Goal: Transaction & Acquisition: Purchase product/service

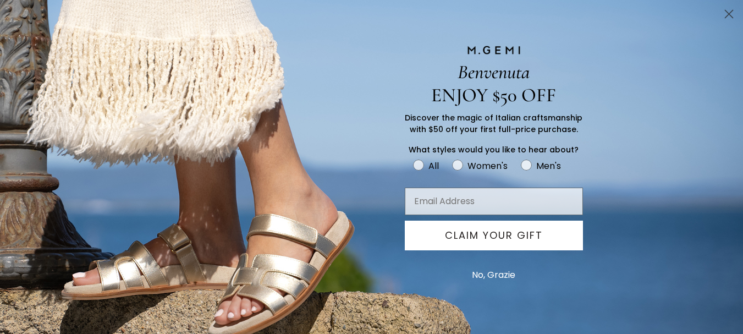
click at [481, 273] on button "No, Grazie" at bounding box center [494, 275] width 54 height 28
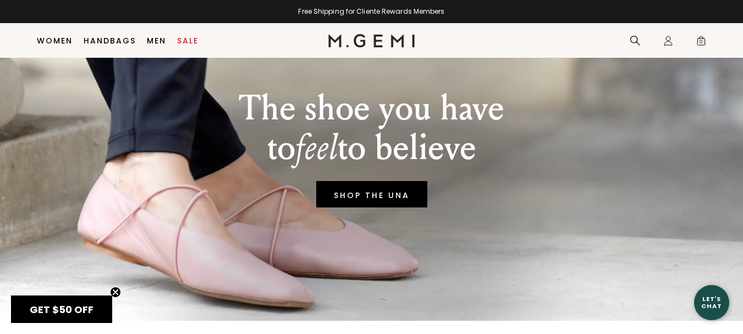
click at [116, 290] on circle "Close teaser" at bounding box center [116, 292] width 10 height 10
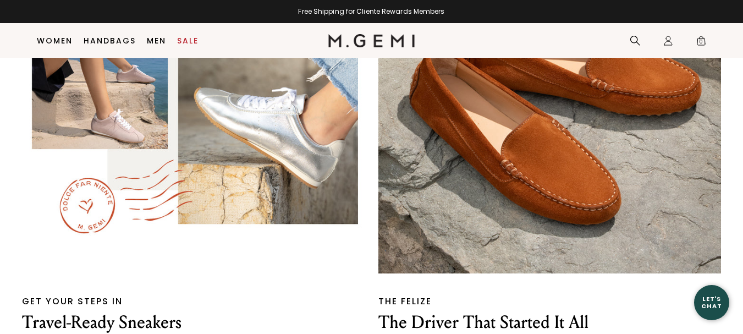
scroll to position [1945, 0]
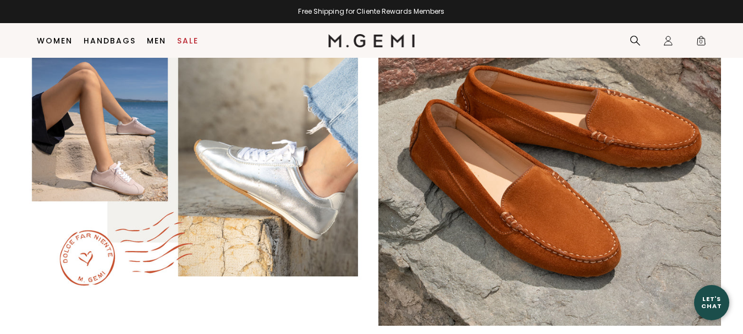
click at [290, 185] on img at bounding box center [193, 154] width 343 height 343
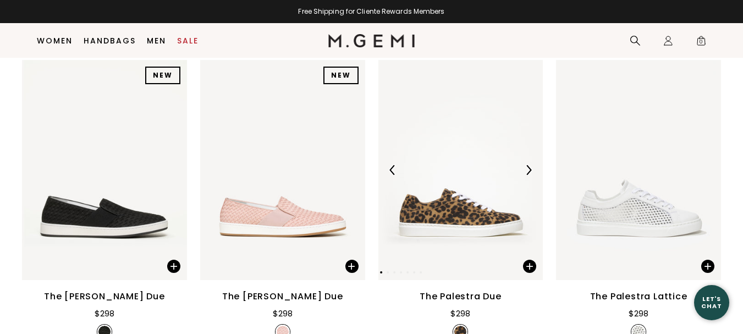
scroll to position [912, 0]
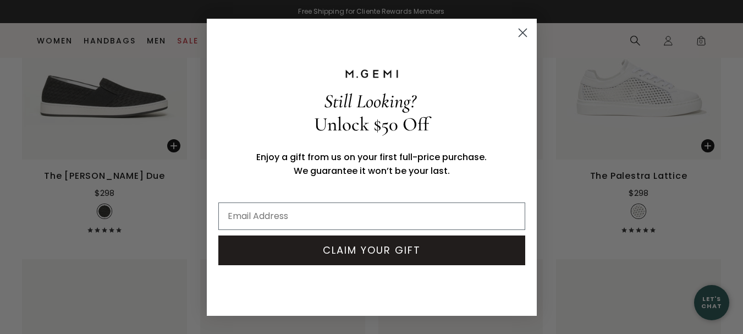
click at [522, 32] on icon "Close dialog" at bounding box center [523, 33] width 8 height 8
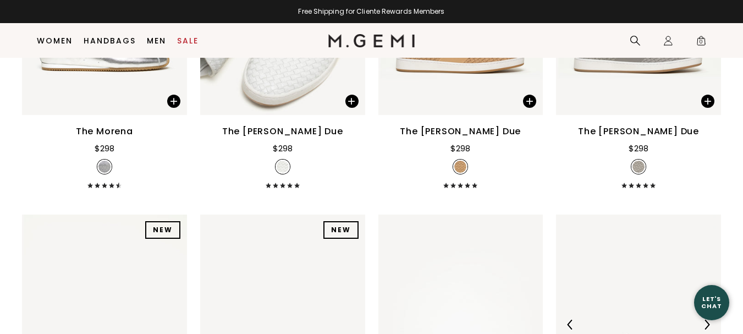
scroll to position [527, 0]
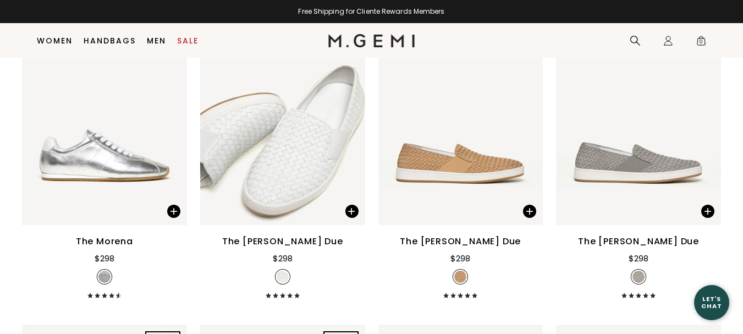
click at [643, 245] on div "The Cerchio Due" at bounding box center [638, 241] width 121 height 13
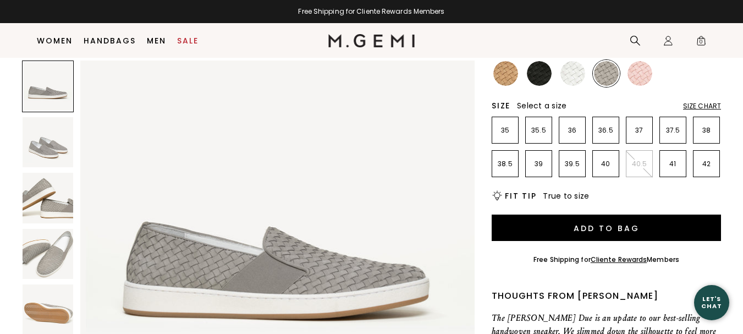
scroll to position [55, 0]
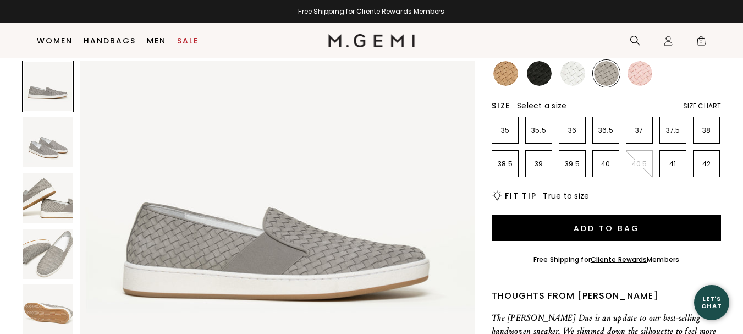
click at [41, 309] on img at bounding box center [48, 309] width 51 height 51
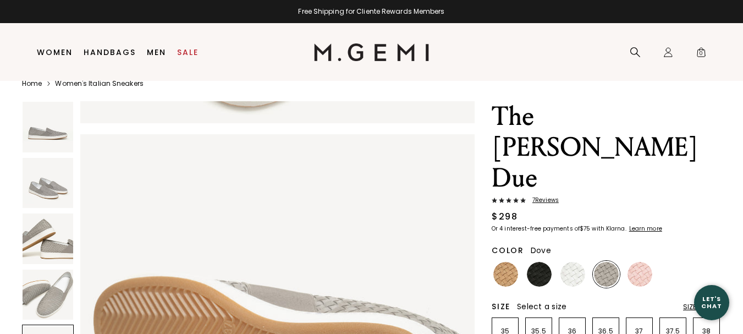
scroll to position [23, 0]
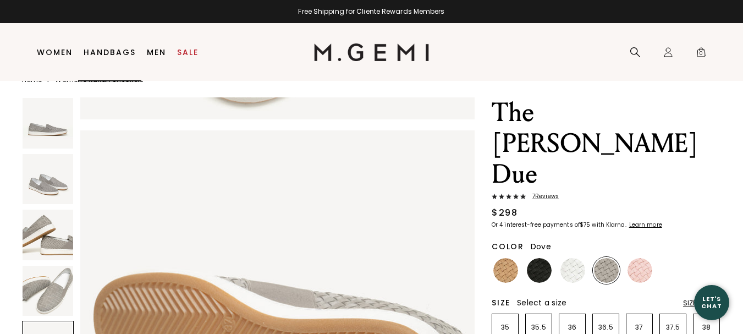
click at [105, 54] on link "Handbags" at bounding box center [110, 52] width 52 height 9
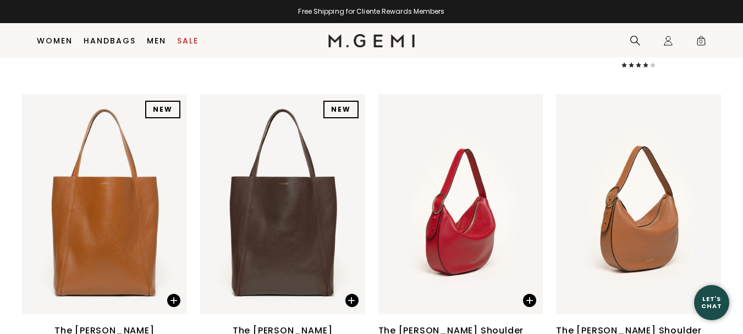
scroll to position [747, 0]
click at [451, 245] on img at bounding box center [461, 205] width 165 height 220
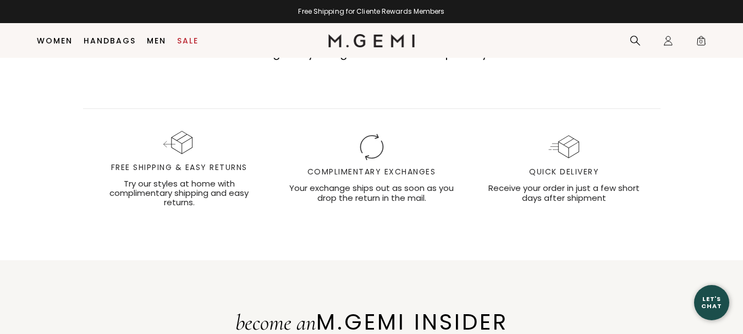
scroll to position [3168, 0]
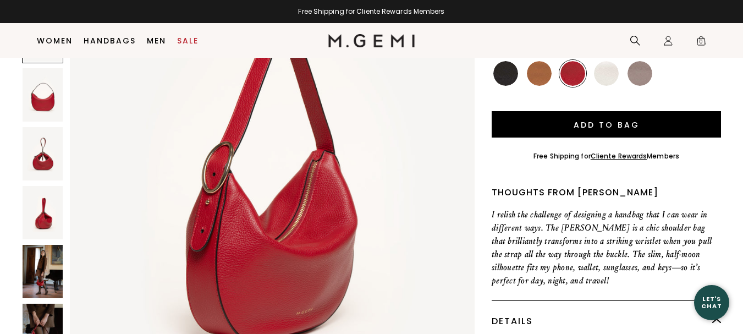
click at [285, 213] on img at bounding box center [272, 169] width 405 height 540
click at [43, 304] on img at bounding box center [43, 330] width 40 height 53
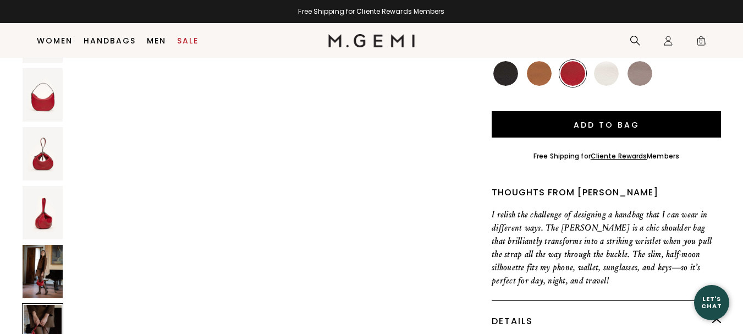
scroll to position [2810, 0]
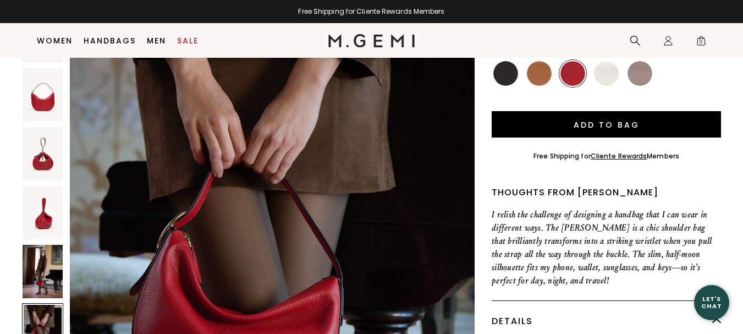
click at [37, 251] on img at bounding box center [43, 271] width 40 height 53
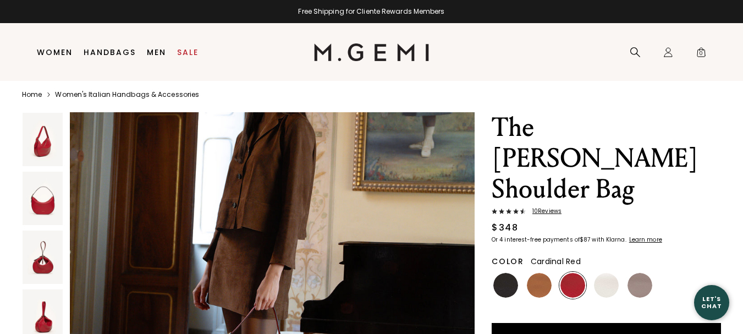
scroll to position [0, 0]
